Goal: Check status: Check status

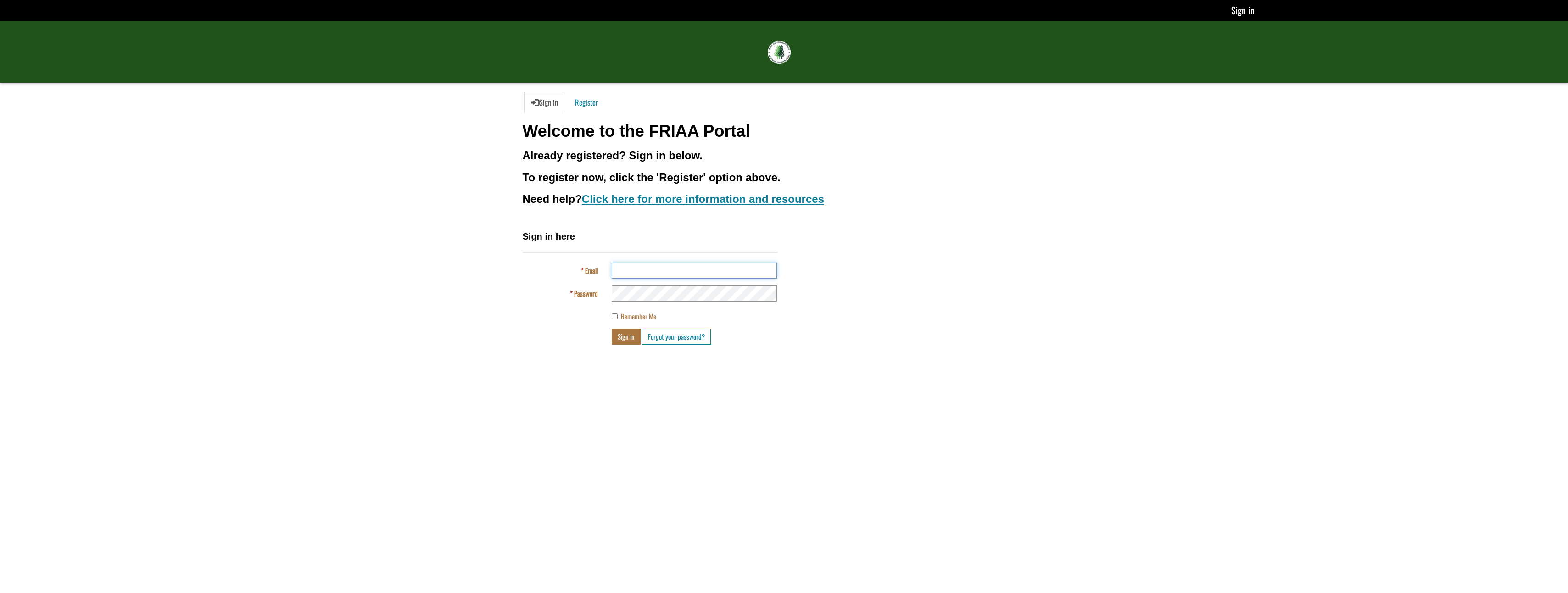
click at [737, 272] on input "Email" at bounding box center [694, 270] width 165 height 16
type input "**********"
click at [629, 317] on span "Remember Me" at bounding box center [639, 316] width 35 height 10
click at [628, 336] on button "Sign in" at bounding box center [626, 337] width 29 height 16
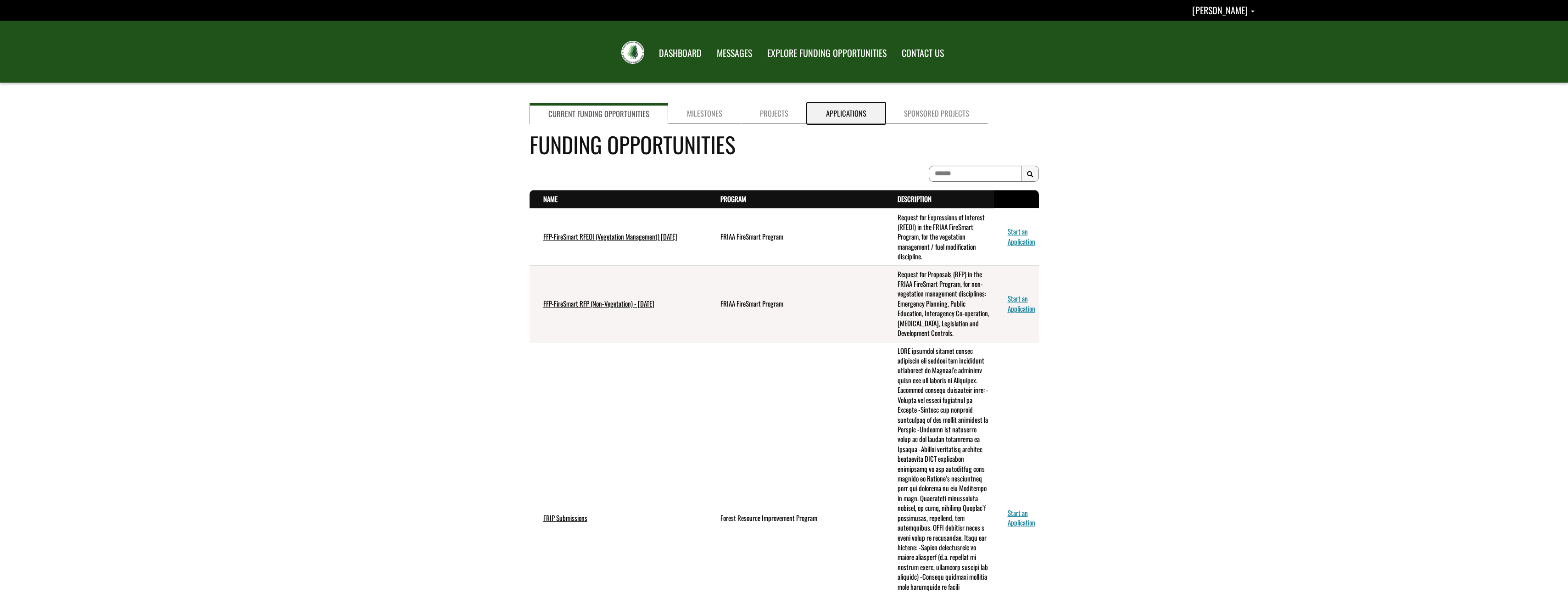
click at [853, 116] on link "Applications" at bounding box center [846, 113] width 78 height 21
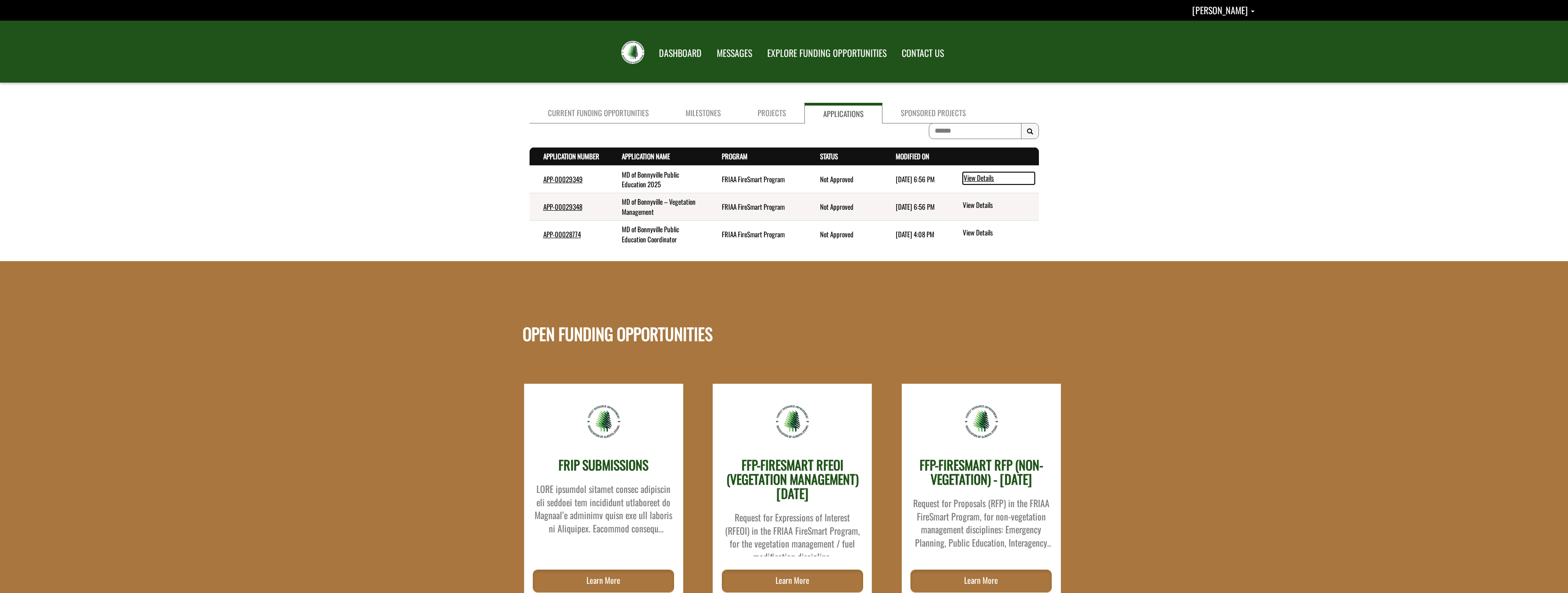
click at [987, 177] on link "View Details" at bounding box center [999, 178] width 72 height 12
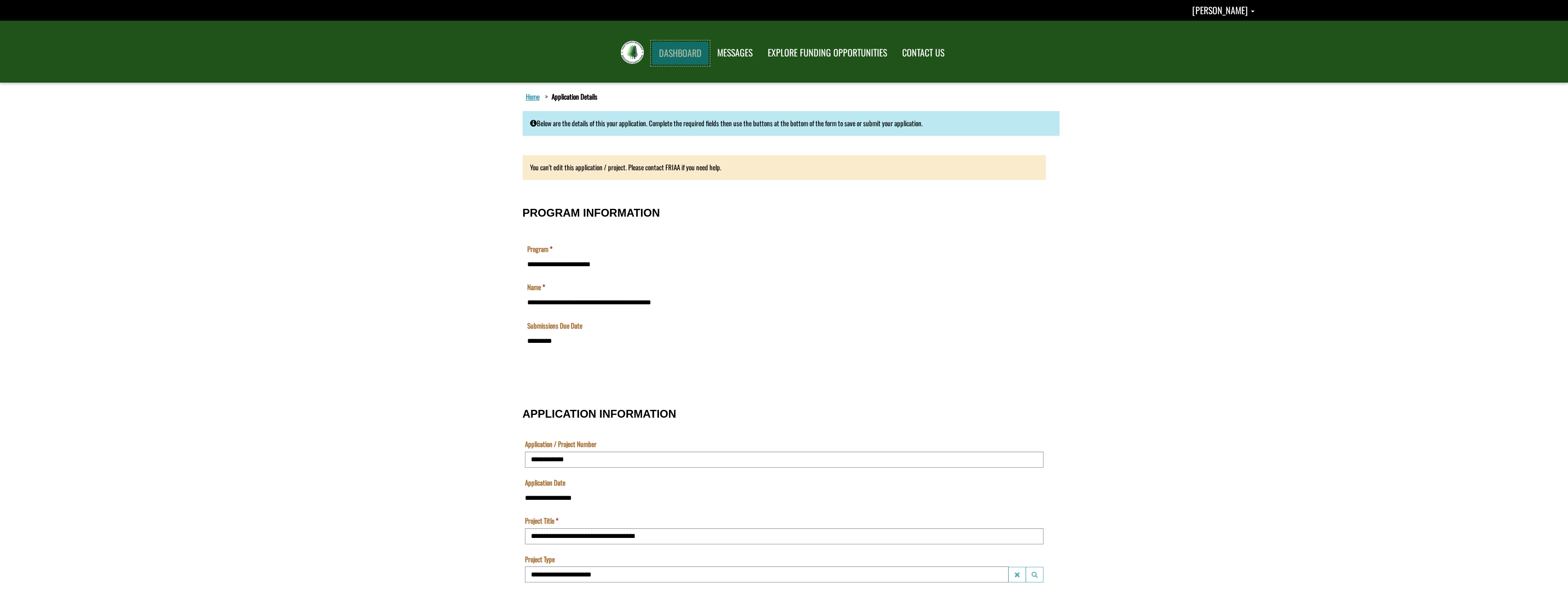
click at [670, 55] on link "DASHBOARD" at bounding box center [681, 53] width 57 height 24
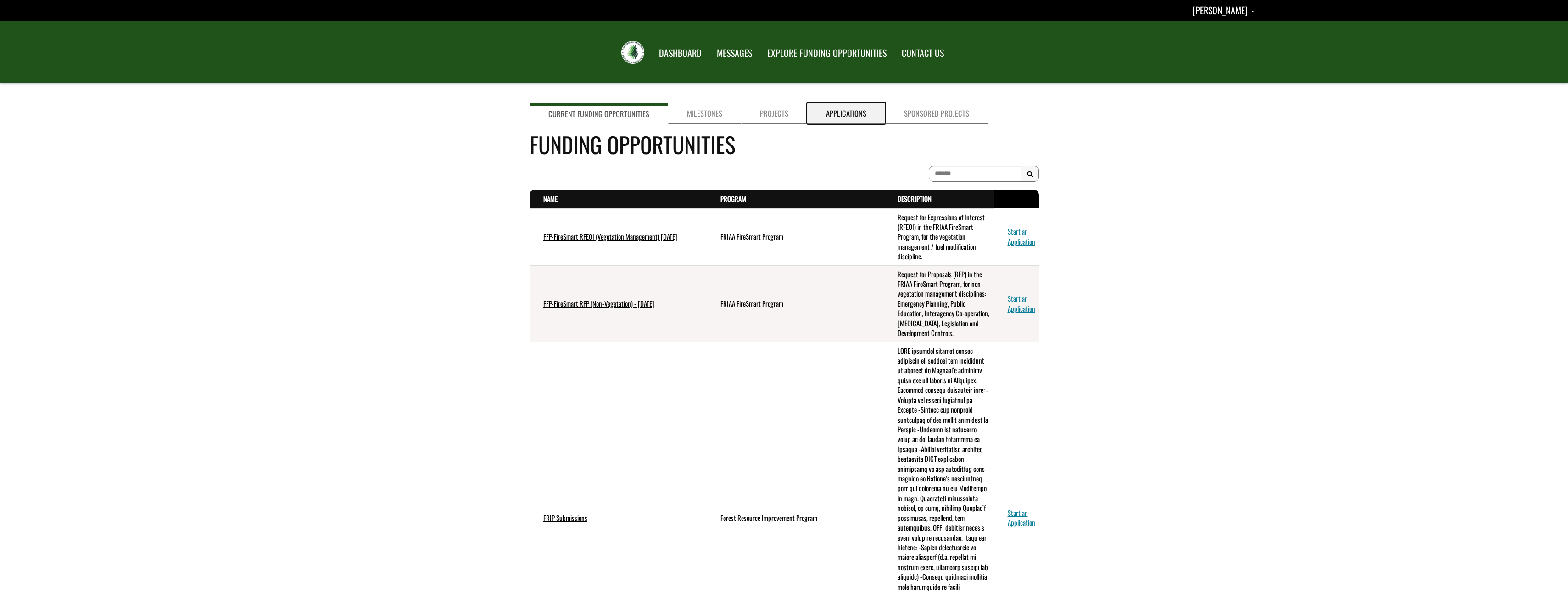
click at [835, 114] on link "Applications" at bounding box center [846, 113] width 78 height 21
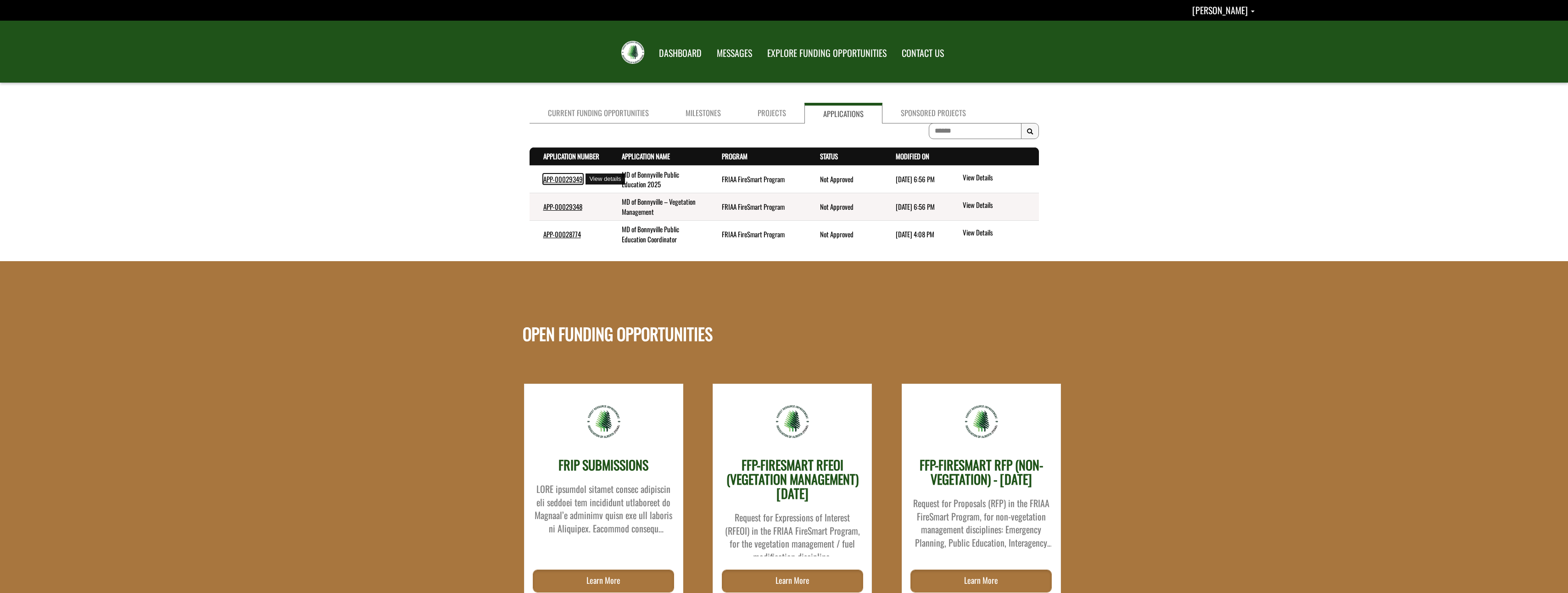
click at [560, 179] on link "APP-00029349" at bounding box center [563, 179] width 40 height 10
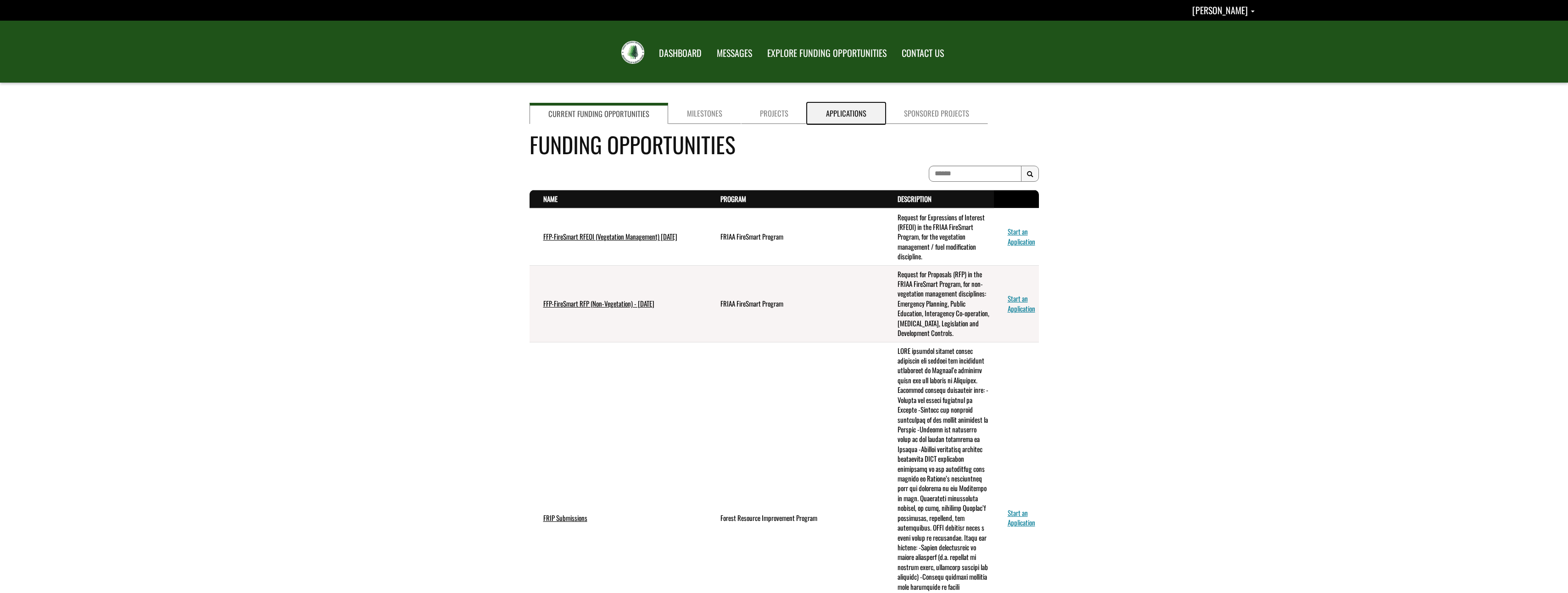
click at [838, 111] on link "Applications" at bounding box center [846, 113] width 78 height 21
